Goal: Information Seeking & Learning: Learn about a topic

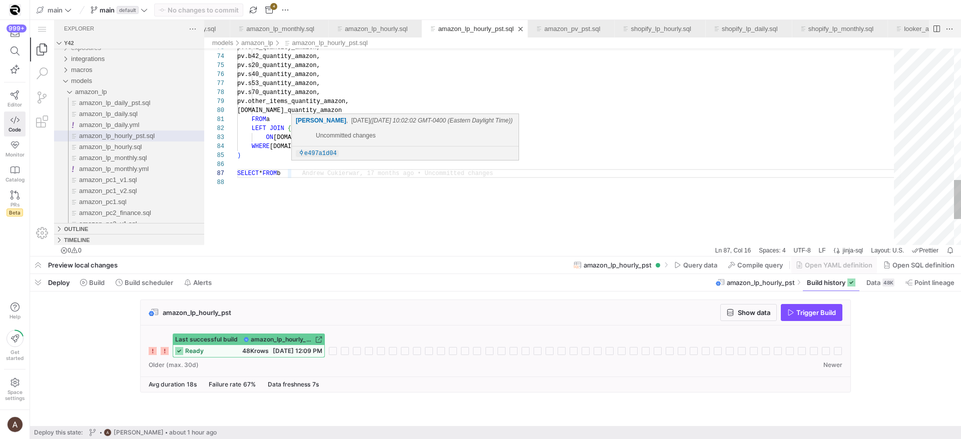
scroll to position [54, 54]
